Goal: Task Accomplishment & Management: Use online tool/utility

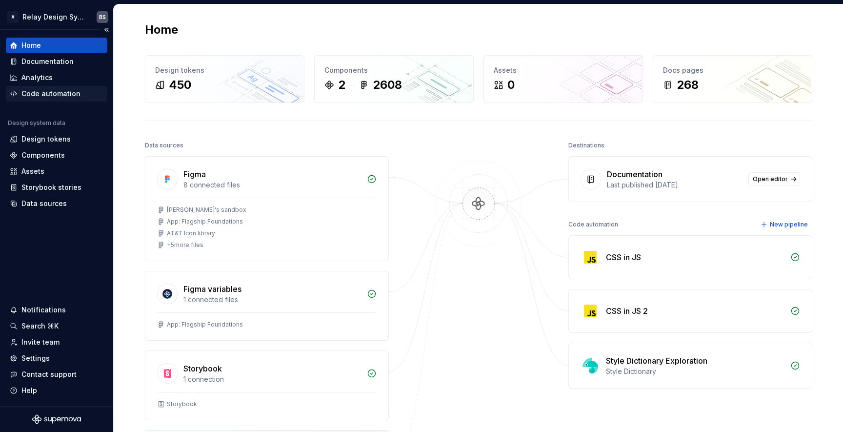
click at [68, 89] on div "Code automation" at bounding box center [50, 94] width 59 height 10
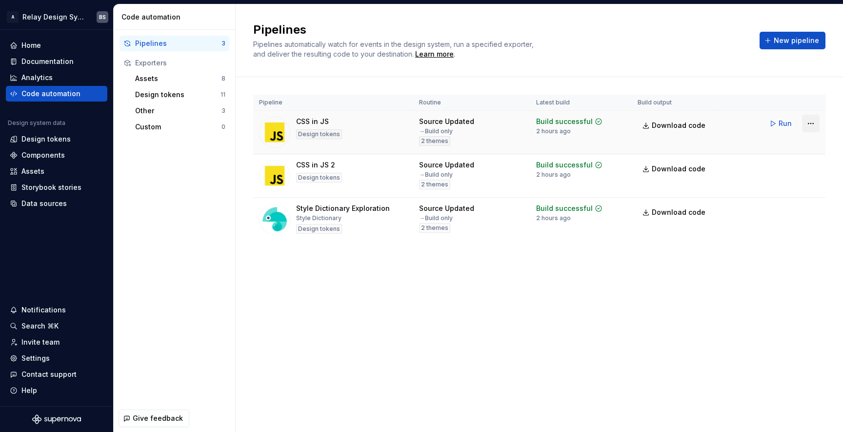
click at [810, 119] on html "A Relay Design System BS Home Documentation Analytics Code automation Design sy…" at bounding box center [421, 216] width 843 height 432
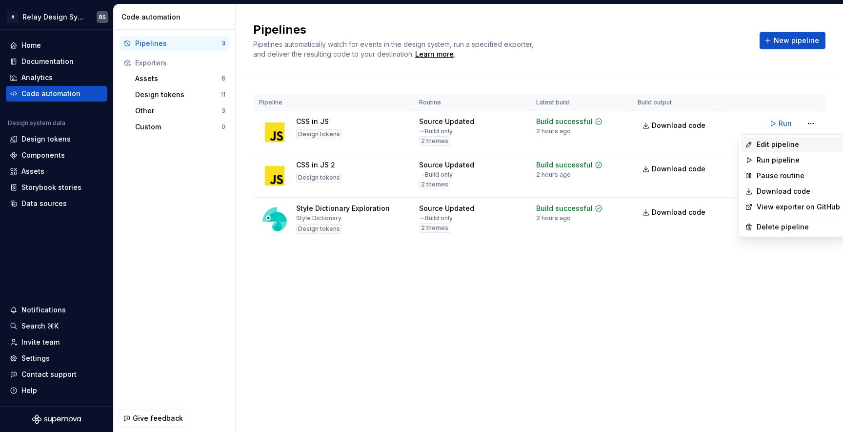
click at [793, 145] on div "Edit pipeline" at bounding box center [797, 144] width 83 height 10
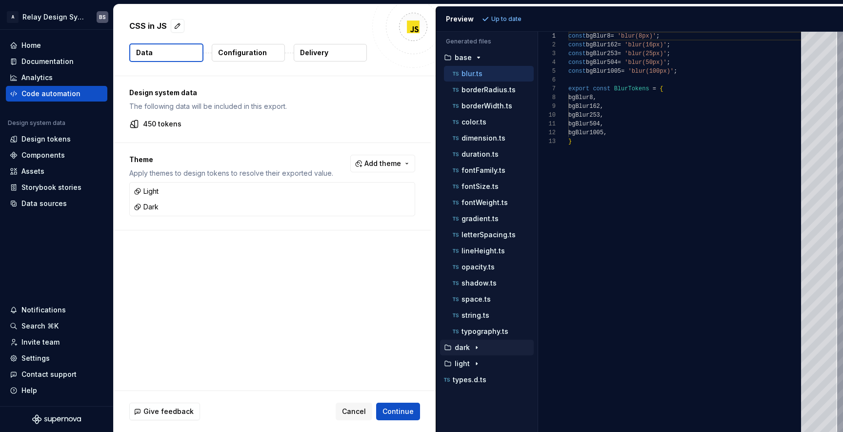
click at [470, 352] on button "dark" at bounding box center [487, 347] width 94 height 11
click at [476, 351] on icon "button" at bounding box center [476, 347] width 8 height 8
click at [472, 363] on icon "button" at bounding box center [476, 363] width 8 height 8
click at [479, 120] on p "color.ts" at bounding box center [473, 122] width 25 height 8
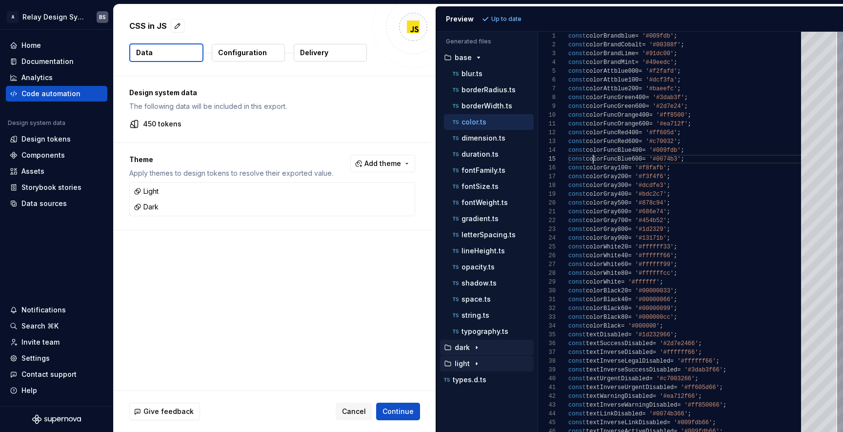
scroll to position [35, 25]
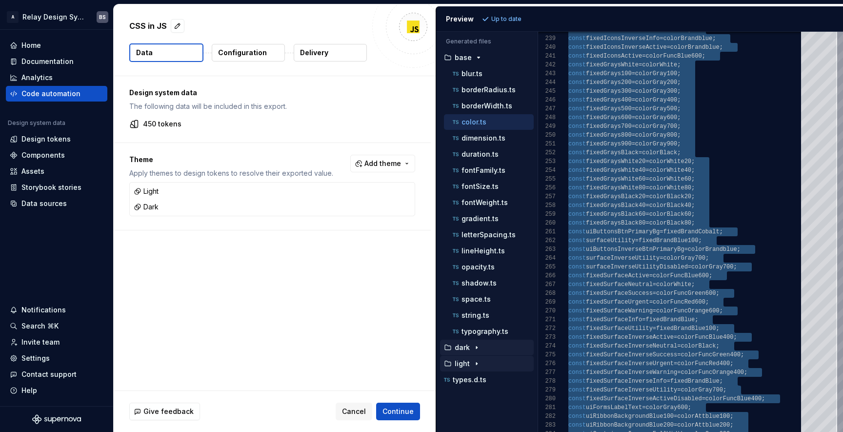
click at [468, 361] on p "light" at bounding box center [461, 363] width 15 height 8
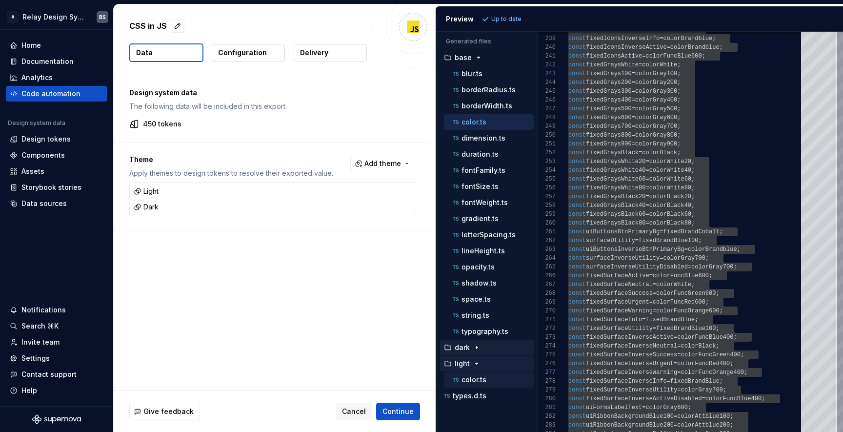
click at [468, 384] on div "color.ts" at bounding box center [492, 379] width 83 height 10
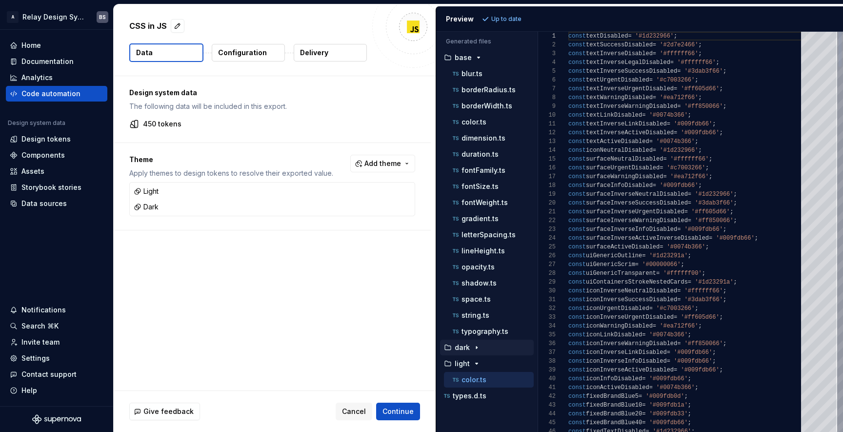
scroll to position [44, 95]
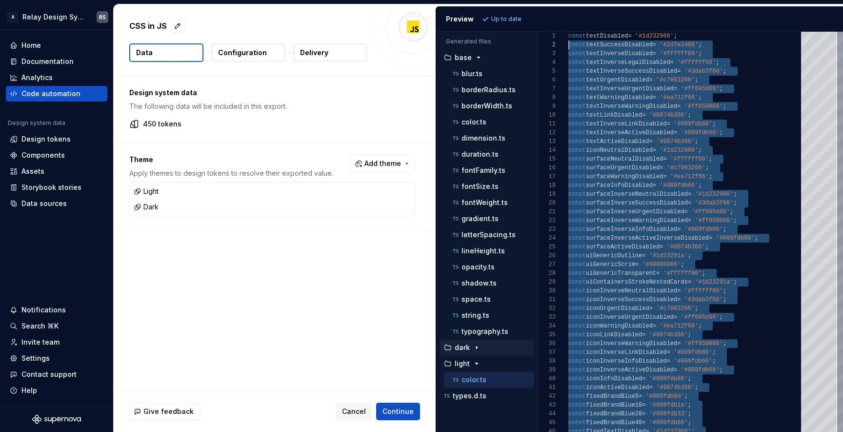
scroll to position [0, 0]
drag, startPoint x: 776, startPoint y: 242, endPoint x: 556, endPoint y: 26, distance: 307.9
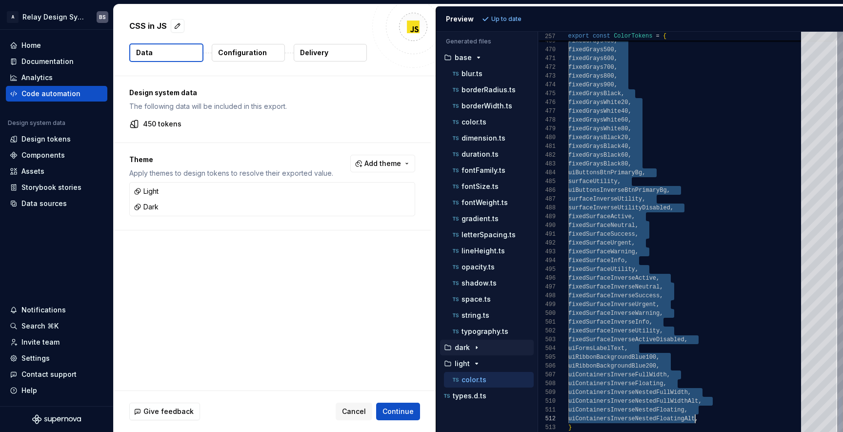
scroll to position [53, 3]
drag, startPoint x: 663, startPoint y: 141, endPoint x: 711, endPoint y: 427, distance: 289.8
click at [482, 118] on p "color.ts" at bounding box center [473, 122] width 25 height 8
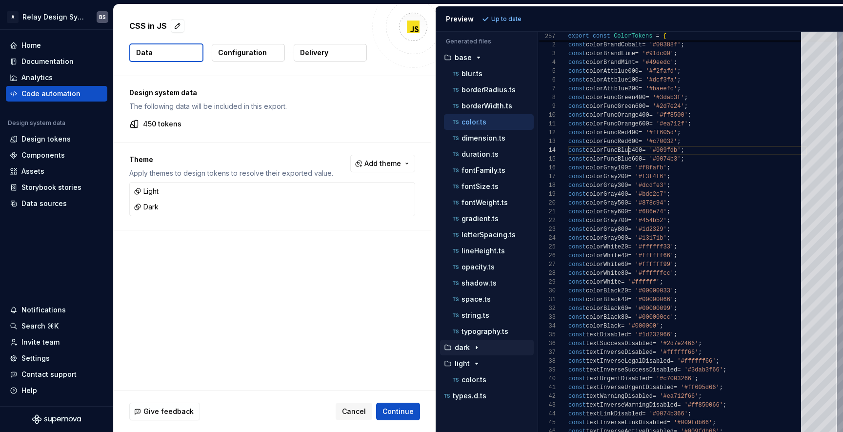
type textarea "**********"
type textarea "*"
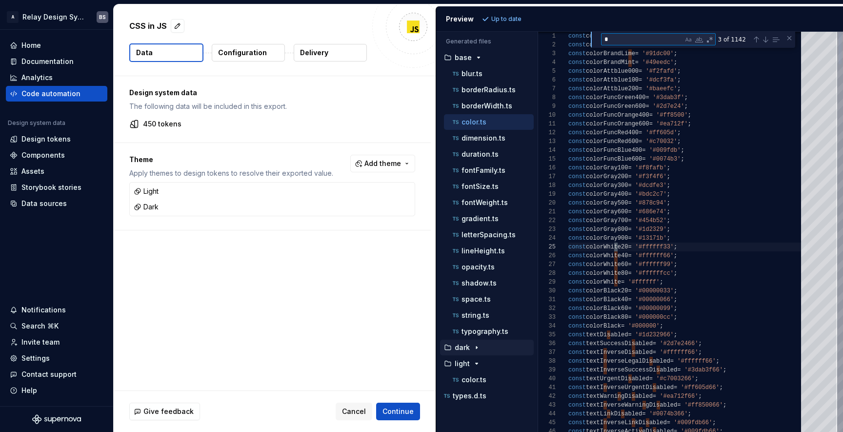
type textarea "**********"
type textarea "****"
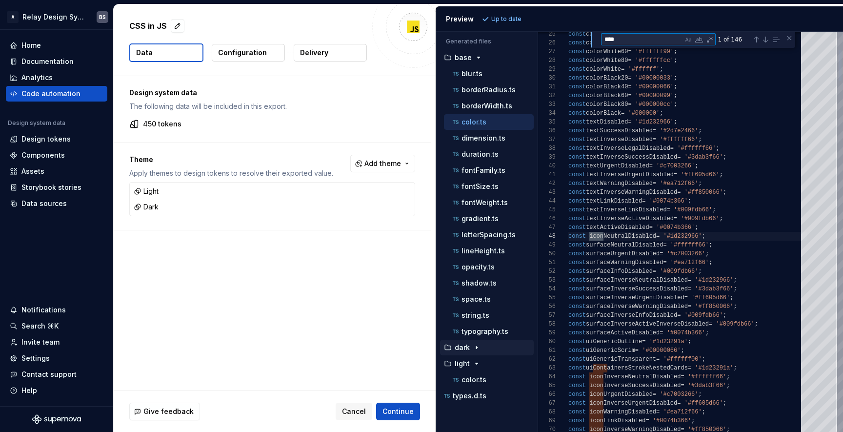
type textarea "**********"
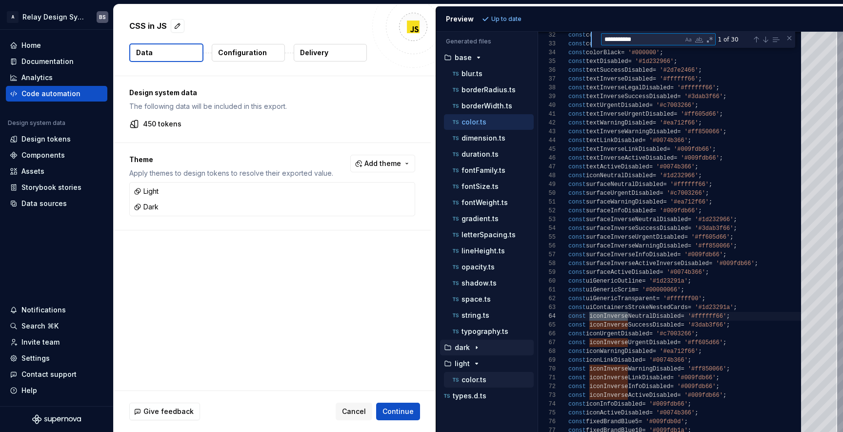
type textarea "**********"
click at [476, 379] on p "color.ts" at bounding box center [473, 379] width 25 height 8
type textarea "**********"
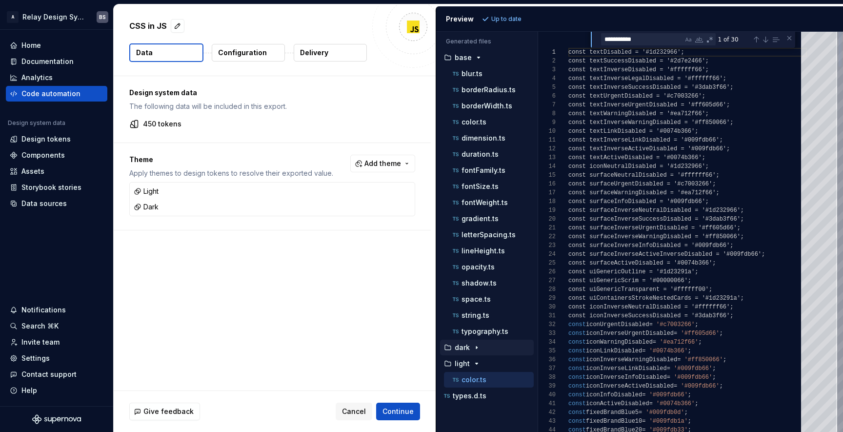
scroll to position [88, 0]
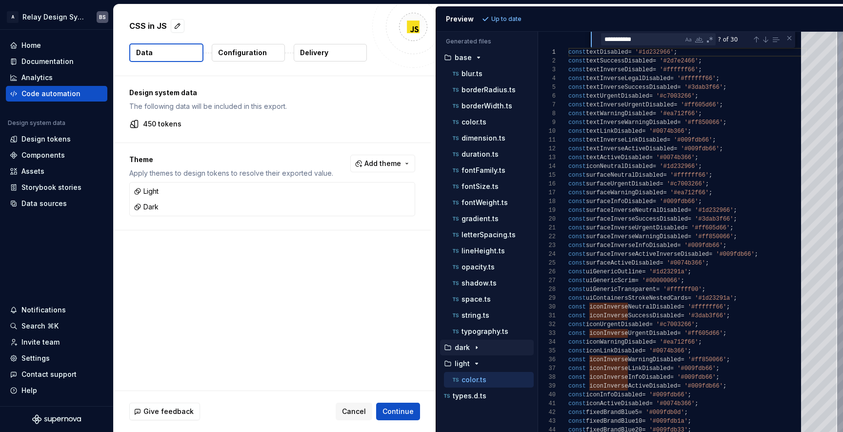
click at [664, 38] on textarea "**********" at bounding box center [641, 39] width 81 height 11
click at [466, 349] on p "dark" at bounding box center [461, 347] width 15 height 8
click at [465, 362] on p "color.ts" at bounding box center [473, 363] width 25 height 8
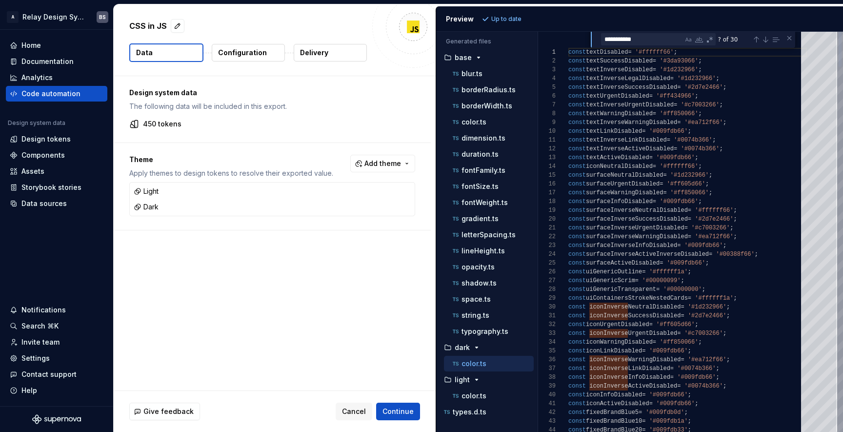
click at [566, 53] on div "1" at bounding box center [553, 52] width 30 height 9
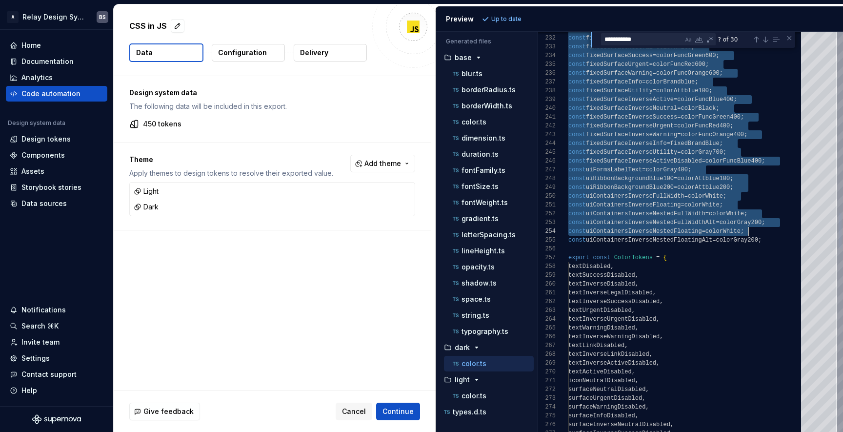
scroll to position [0, 204]
drag, startPoint x: 569, startPoint y: 53, endPoint x: 779, endPoint y: 241, distance: 282.4
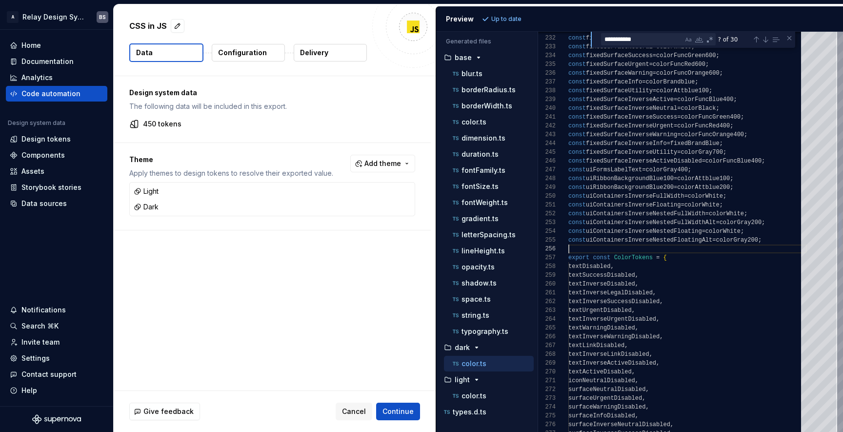
click at [601, 252] on div "const fixedSurfaceInverseSuccess = colorFuncGreen400 ; const fixedSurfaceInvers…" at bounding box center [687, 249] width 238 height 4519
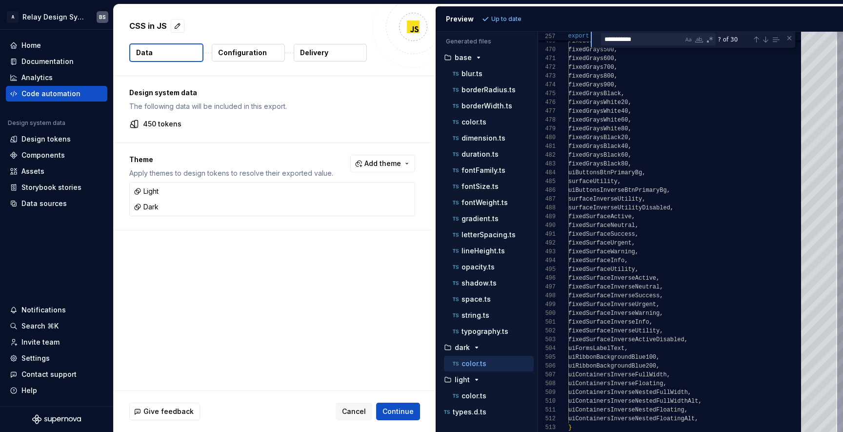
scroll to position [53, 3]
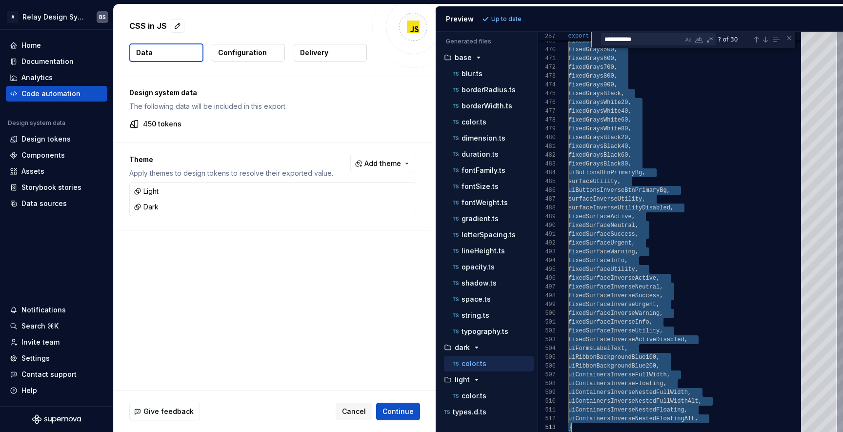
drag, startPoint x: 662, startPoint y: 257, endPoint x: 641, endPoint y: 438, distance: 182.7
click at [480, 203] on p "fontWeight.ts" at bounding box center [484, 202] width 46 height 8
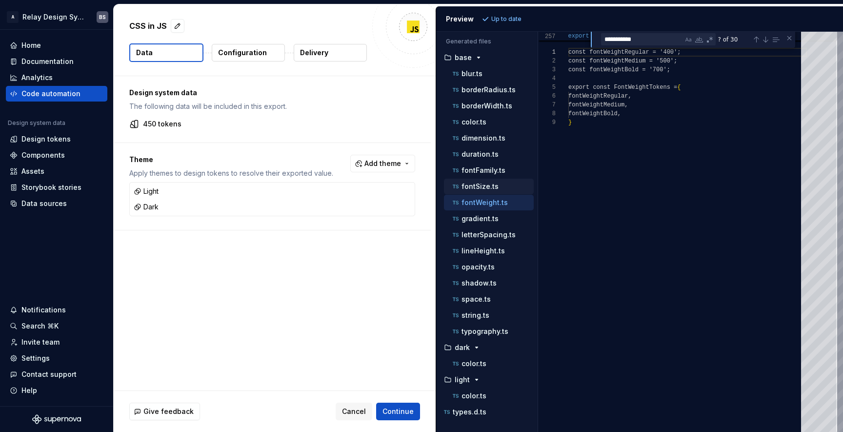
scroll to position [0, 0]
click at [480, 180] on div "fontSize.ts" at bounding box center [489, 186] width 90 height 16
click at [479, 185] on p "fontSize.ts" at bounding box center [479, 186] width 37 height 8
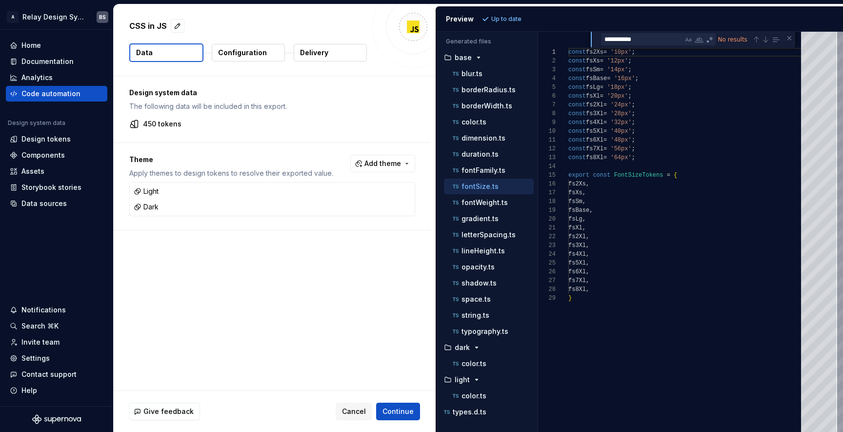
scroll to position [88, 0]
click at [486, 237] on p "letterSpacing.ts" at bounding box center [488, 235] width 54 height 8
type textarea "**********"
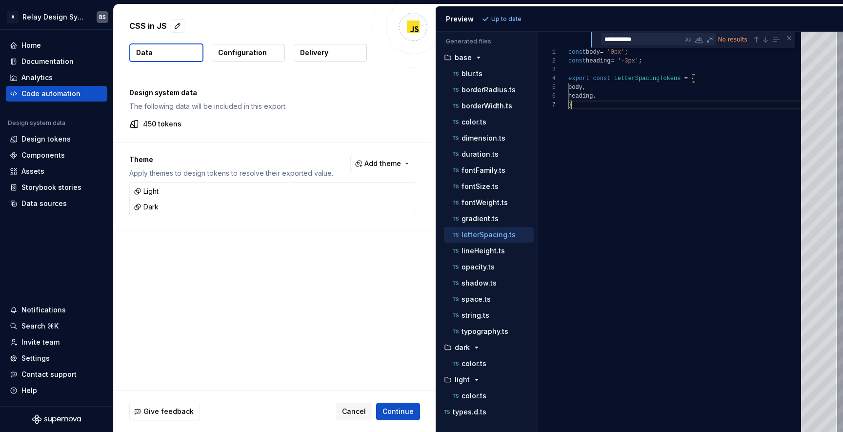
scroll to position [0, 0]
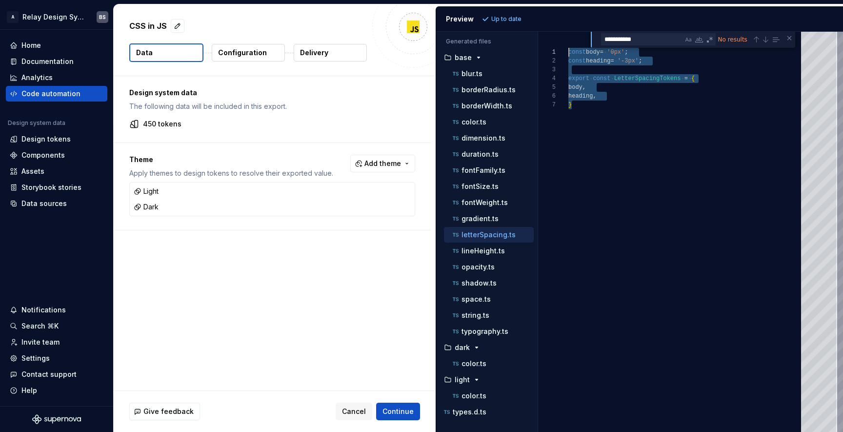
drag, startPoint x: 616, startPoint y: 134, endPoint x: 542, endPoint y: 11, distance: 143.1
click at [568, 32] on div "const body = '0px' ; const heading = '-3px' ; export const LetterSpacingTokens …" at bounding box center [687, 232] width 238 height 400
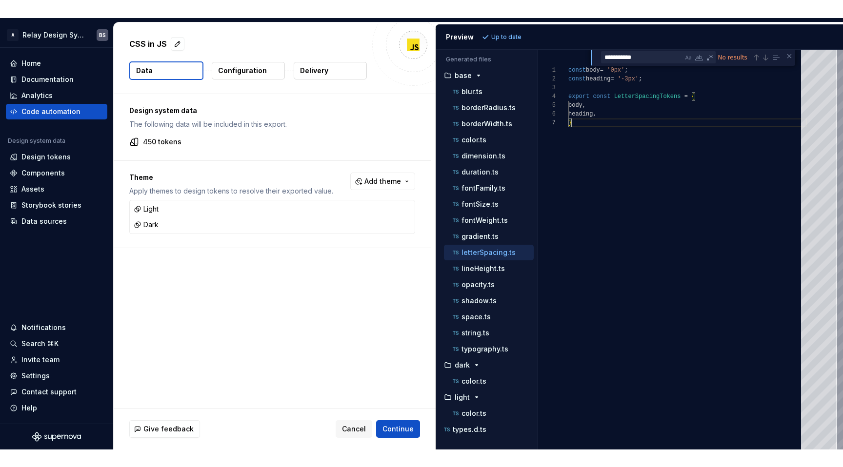
scroll to position [53, 3]
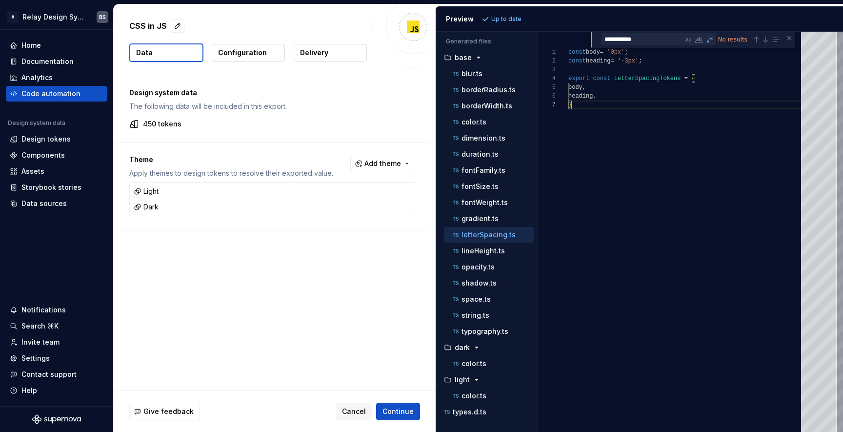
click at [570, 168] on div "const body = '0px' ; const heading = '-3px' ; export const LetterSpacingTokens …" at bounding box center [687, 232] width 238 height 400
